Goal: Information Seeking & Learning: Learn about a topic

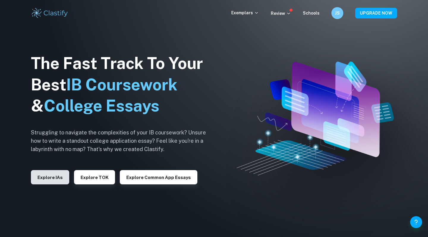
click at [58, 178] on button "Explore IAs" at bounding box center [50, 177] width 38 height 14
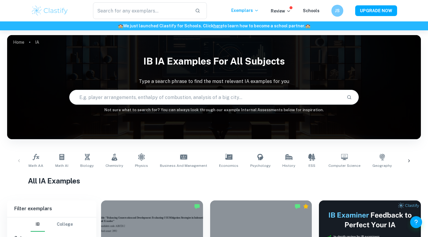
click at [178, 96] on input "text" at bounding box center [206, 97] width 273 height 17
type input "c"
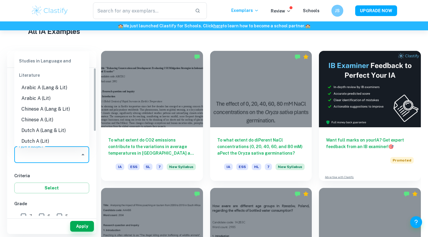
click at [40, 152] on div "Type a subject Type a subject" at bounding box center [51, 154] width 75 height 17
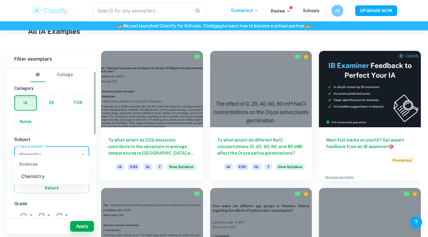
scroll to position [37, 0]
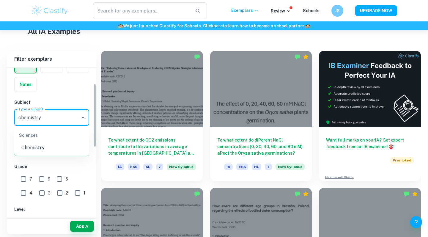
click at [24, 146] on li "Chemistry" at bounding box center [51, 148] width 75 height 11
type input "Chemistry"
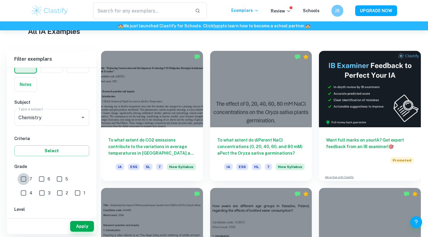
click at [26, 179] on input "7" at bounding box center [24, 179] width 12 height 12
checkbox input "true"
click at [87, 227] on button "Apply" at bounding box center [82, 226] width 24 height 11
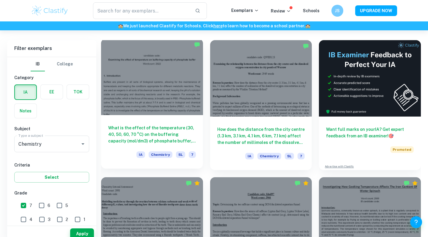
scroll to position [168, 0]
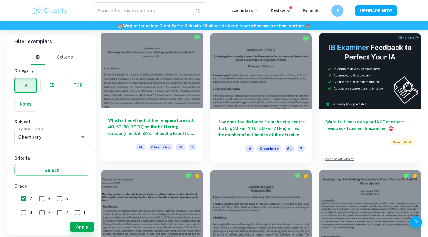
click at [178, 93] on div at bounding box center [152, 69] width 102 height 76
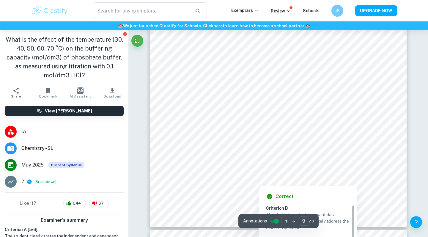
scroll to position [3227, 0]
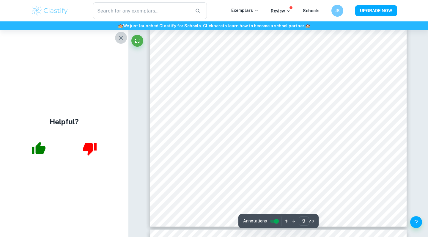
click at [122, 37] on icon "button" at bounding box center [121, 38] width 4 height 4
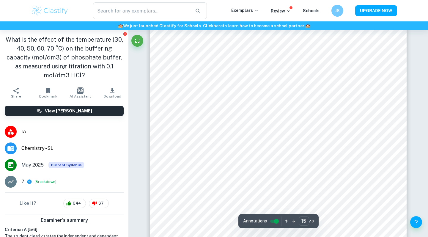
scroll to position [5295, 0]
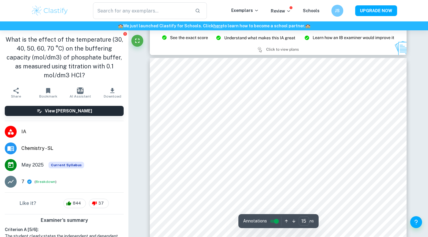
type input "14"
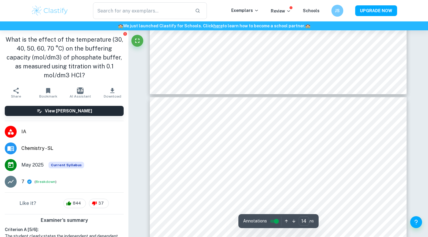
scroll to position [4823, 0]
